Goal: Task Accomplishment & Management: Use online tool/utility

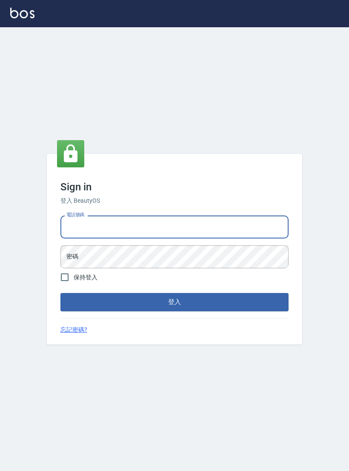
type input "0952064966"
click at [175, 309] on button "登入" at bounding box center [174, 302] width 228 height 18
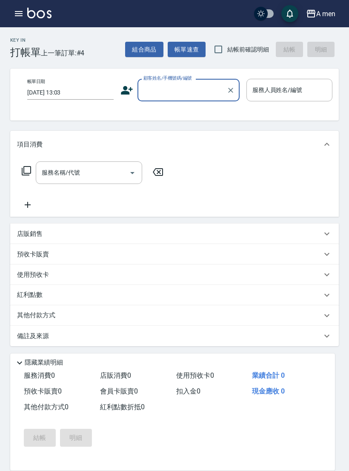
click at [26, 17] on button "button" at bounding box center [18, 13] width 17 height 17
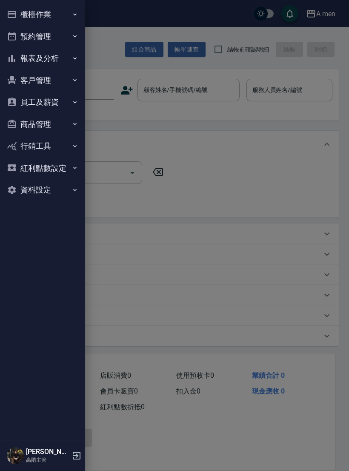
click at [58, 60] on button "報表及分析" at bounding box center [42, 58] width 78 height 22
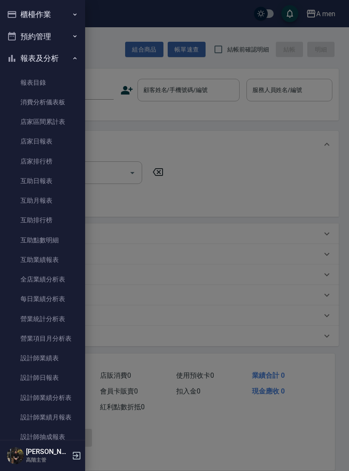
click at [70, 55] on button "報表及分析" at bounding box center [42, 58] width 78 height 22
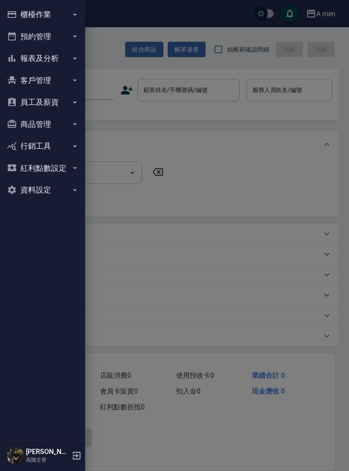
click at [69, 110] on button "員工及薪資" at bounding box center [42, 102] width 78 height 22
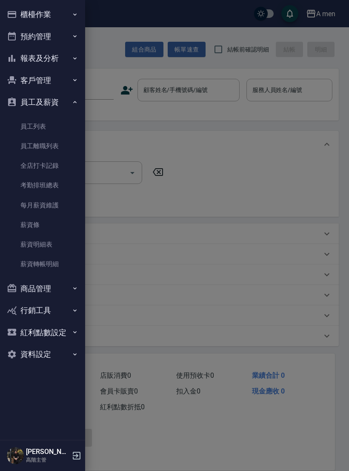
click at [73, 111] on button "員工及薪資" at bounding box center [42, 102] width 78 height 22
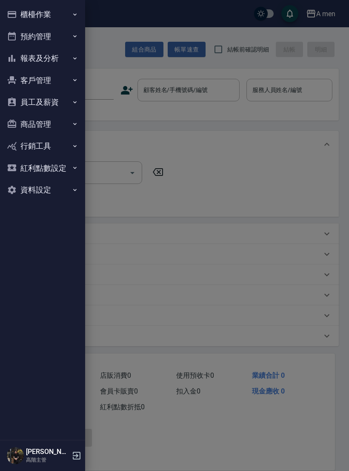
click at [194, 91] on div at bounding box center [174, 235] width 349 height 471
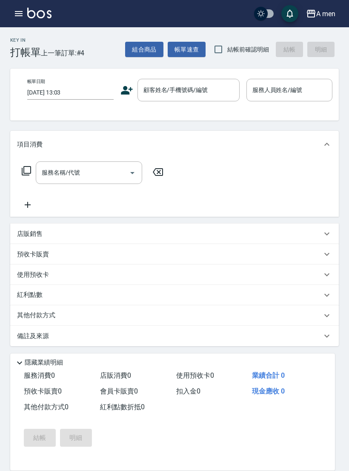
click at [103, 171] on input "服務名稱/代號" at bounding box center [83, 172] width 86 height 15
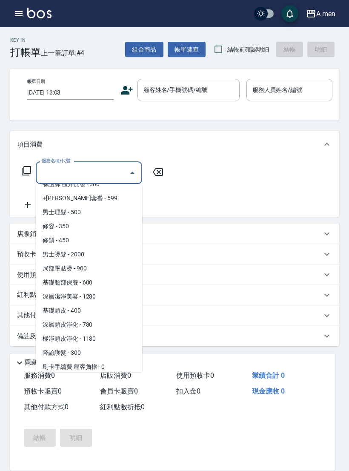
scroll to position [221, 0]
click at [176, 209] on div "服務名稱/代號 服務名稱/代號" at bounding box center [174, 187] width 329 height 59
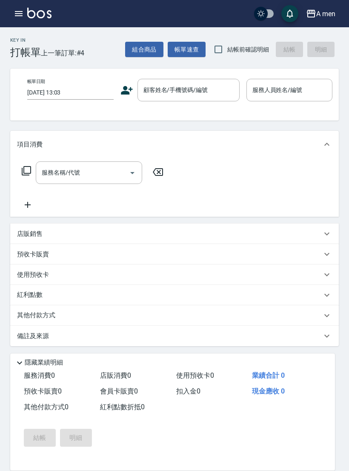
click at [53, 231] on div "店販銷售" at bounding box center [169, 234] width 305 height 9
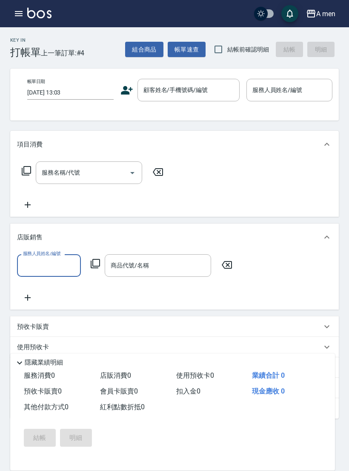
scroll to position [0, 0]
click at [118, 263] on div "商品代號/名稱 商品代號/名稱" at bounding box center [158, 265] width 106 height 23
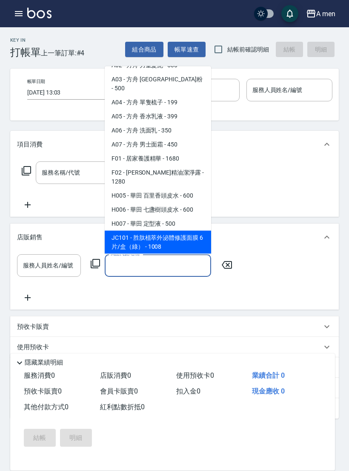
scroll to position [26, 0]
click at [258, 174] on div "服務名稱/代號 服務名稱/代號" at bounding box center [174, 187] width 329 height 59
